Goal: Communication & Community: Answer question/provide support

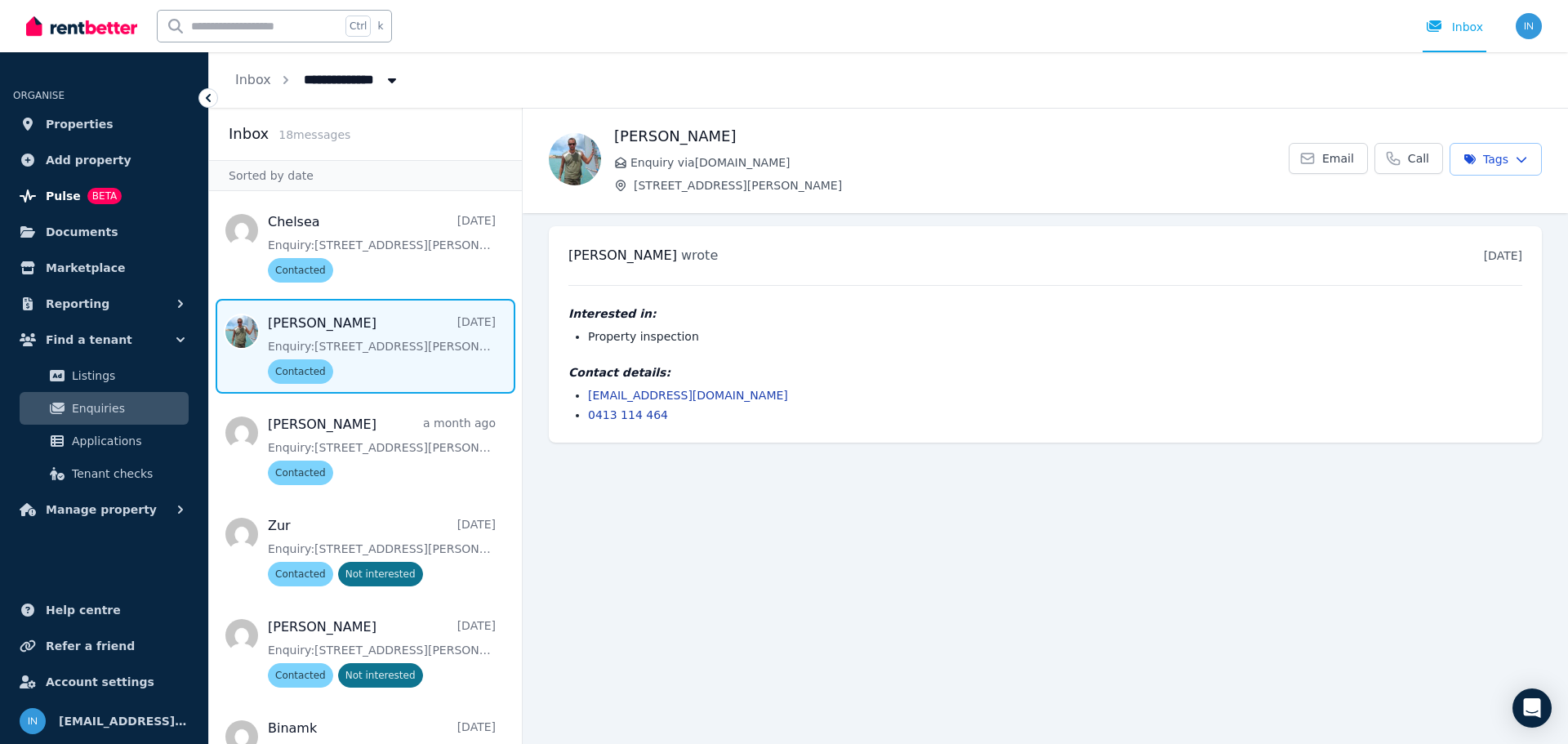
click at [102, 196] on span "BETA" at bounding box center [104, 196] width 35 height 16
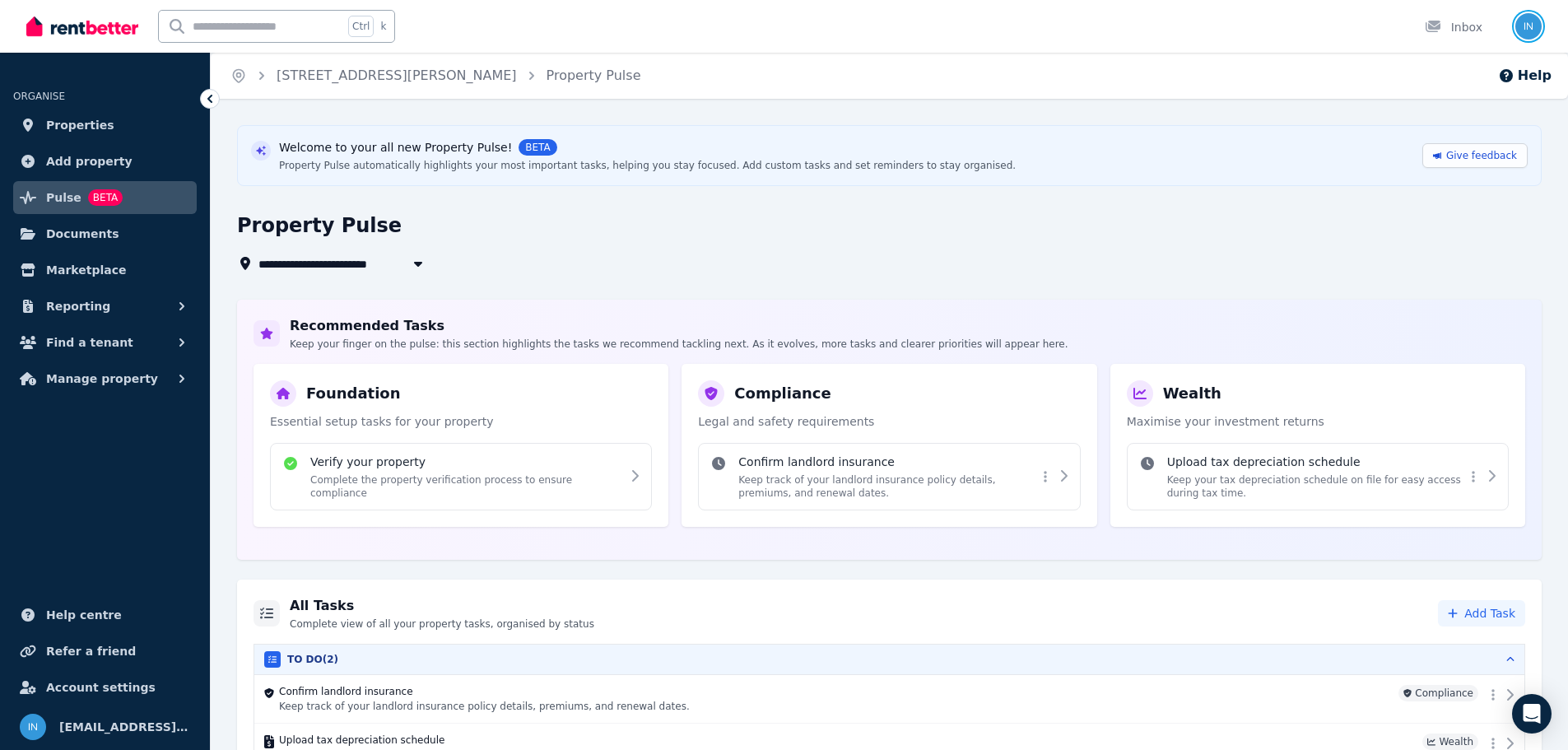
click at [1534, 22] on img "button" at bounding box center [1529, 26] width 26 height 26
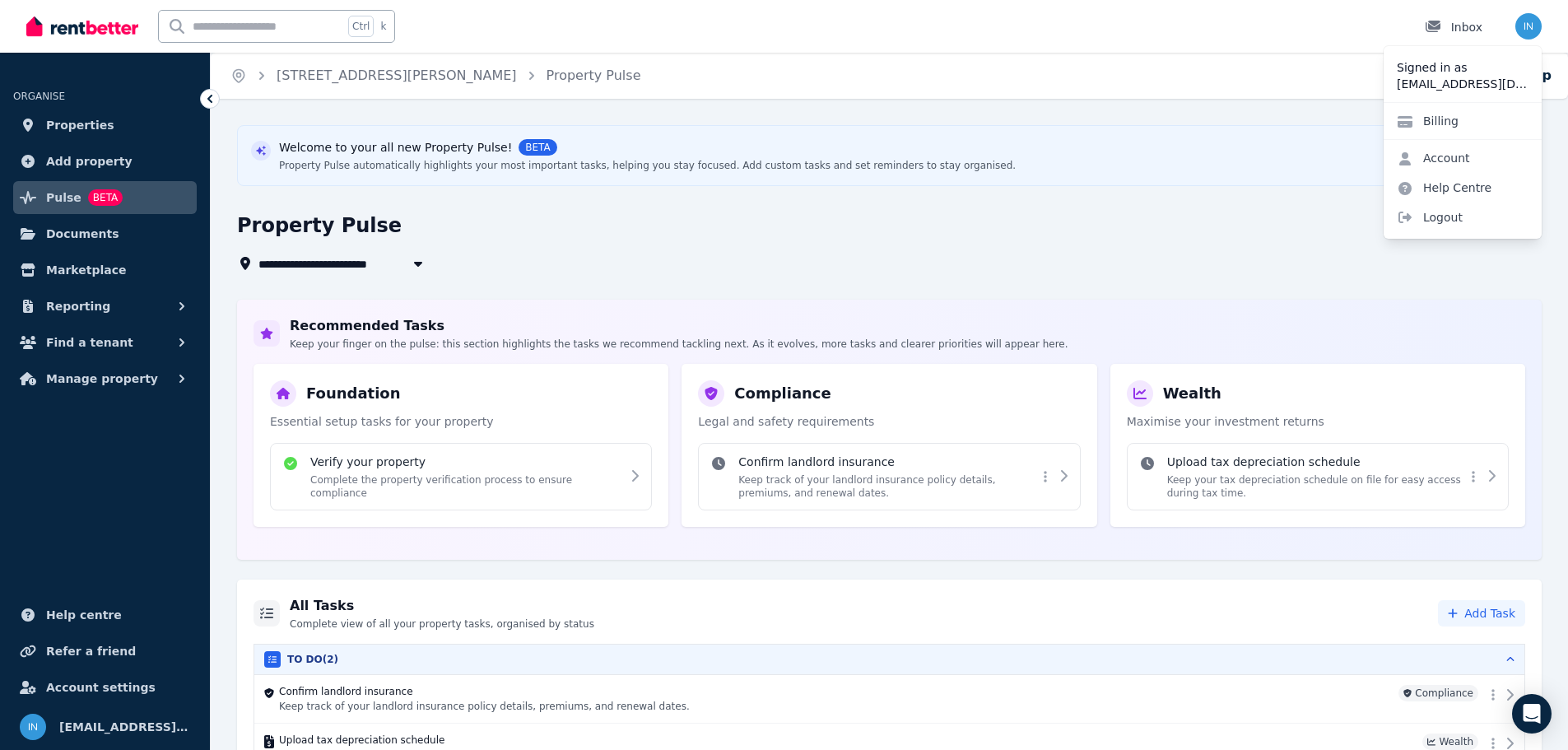
click at [1463, 30] on div "Inbox" at bounding box center [1455, 26] width 58 height 16
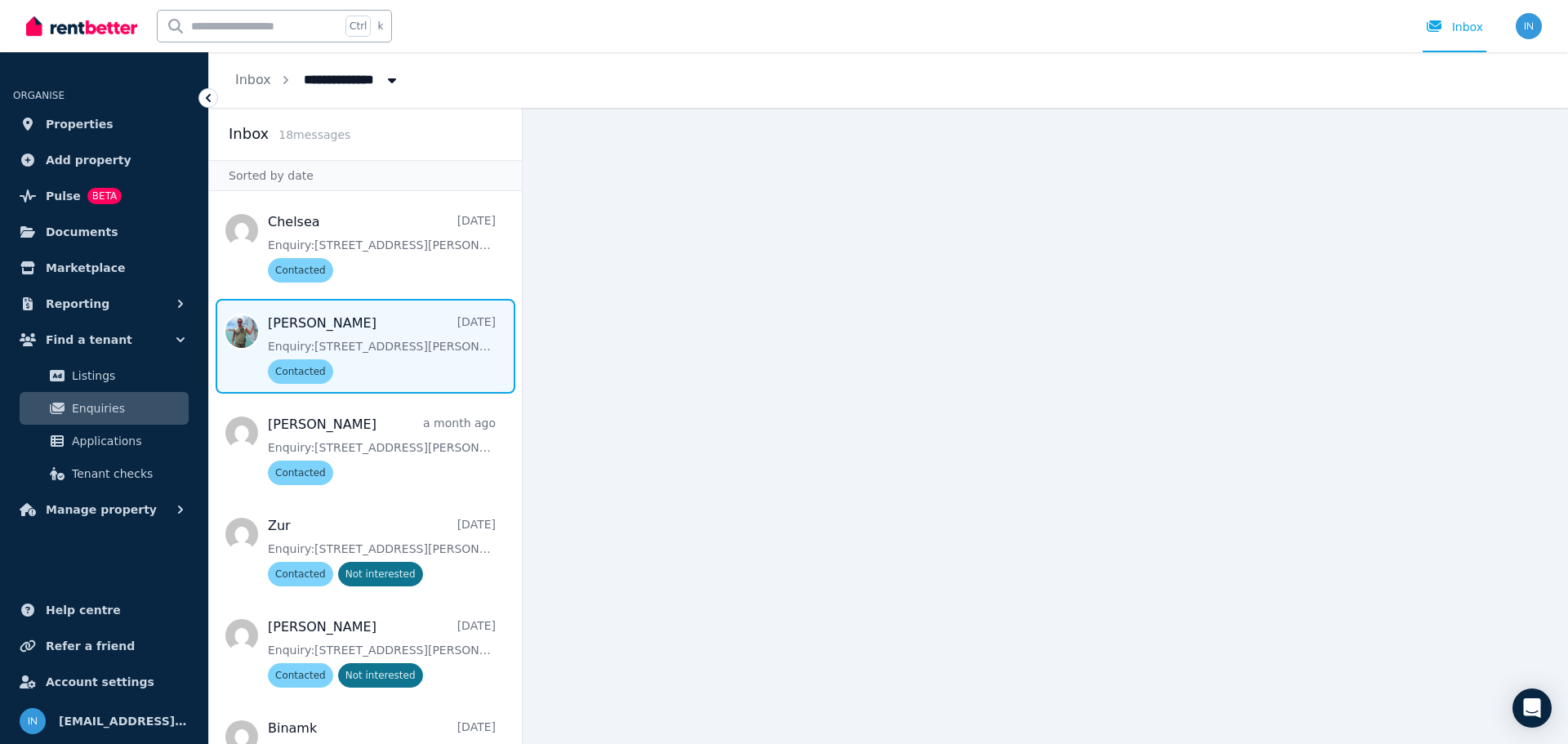
click at [330, 362] on span "Message list" at bounding box center [366, 346] width 313 height 95
